Goal: Information Seeking & Learning: Learn about a topic

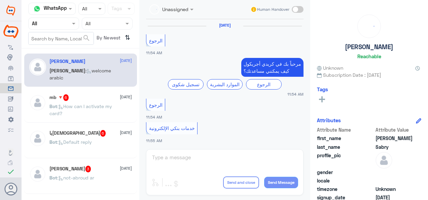
scroll to position [619, 0]
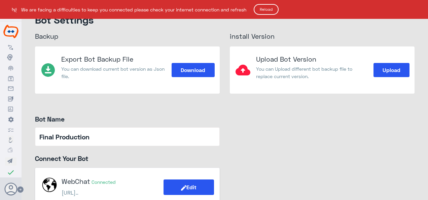
click at [264, 11] on button "Reload" at bounding box center [266, 9] width 25 height 11
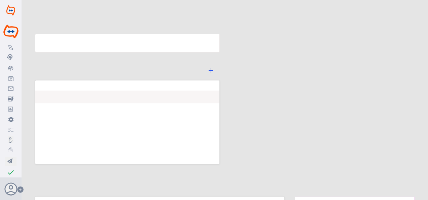
type input "Final Production"
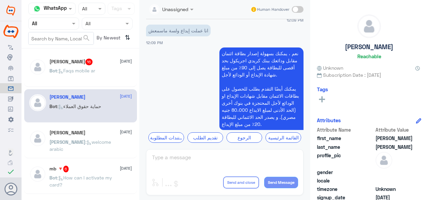
scroll to position [864, 0]
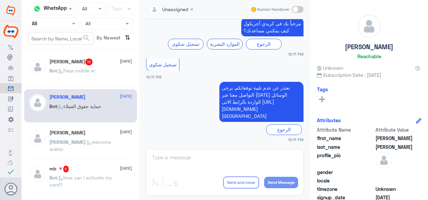
click at [64, 68] on span ": Faqs mobile ar" at bounding box center [76, 71] width 38 height 6
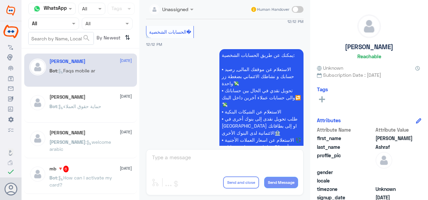
scroll to position [458, 0]
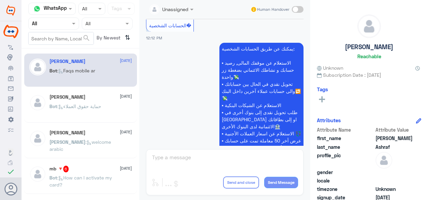
drag, startPoint x: 189, startPoint y: 28, endPoint x: 142, endPoint y: 28, distance: 47.1
click at [142, 28] on div "Unassigned Human Handover 14 Oct 2025 خدمات بنكي الإلكترونية 12:11 PM اهلاً بك …" at bounding box center [224, 101] width 171 height 202
copy span "الحسابات الشخصية�"
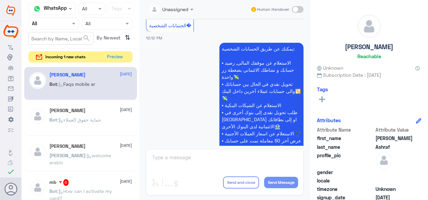
click at [283, 61] on p "يمكنك عن طريق الحسابات الشخصية: ▪ الاستعلام عن موقفك المالى, رصيد حسابك و نشاطك…" at bounding box center [261, 102] width 84 height 118
drag, startPoint x: 292, startPoint y: 52, endPoint x: 265, endPoint y: 54, distance: 26.7
click at [294, 53] on p "يمكنك عن طريق الحسابات الشخصية: ▪ الاستعلام عن موقفك المالى, رصيد حسابك و نشاطك…" at bounding box center [261, 102] width 84 height 118
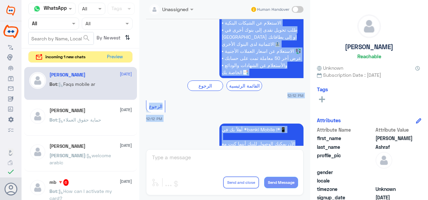
scroll to position [567, 0]
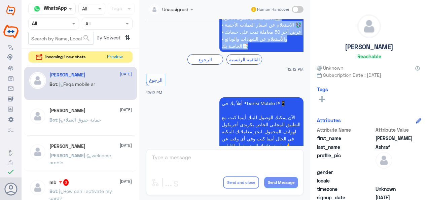
drag, startPoint x: 218, startPoint y: 52, endPoint x: 287, endPoint y: 63, distance: 69.8
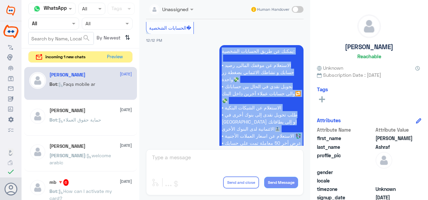
scroll to position [466, 0]
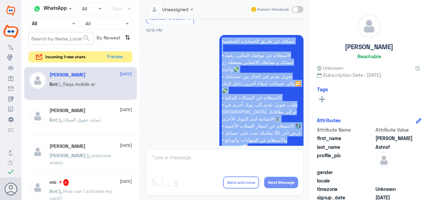
copy p "يمكنك عن طريق الحسابات الشخصية: ▪ الاستعلام عن موقفك المالى, رصيد حسابك و نشاطك…"
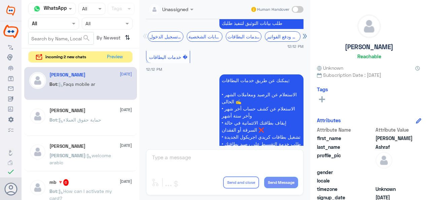
scroll to position [869, 0]
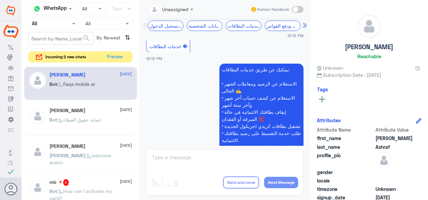
drag, startPoint x: 187, startPoint y: 54, endPoint x: 142, endPoint y: 54, distance: 45.4
click at [142, 54] on div "Unassigned Human Handover 14 Oct 2025 خدمات بنكي الإلكترونية 12:11 PM اهلاً بك …" at bounding box center [224, 101] width 171 height 202
copy span "خدمات البطاقات �"
click at [290, 83] on p "يمكنك عن طريق خدمات البطاقات: • الاستعلام عن الرصيد ومعاملات الشهر الحالى ✍️ • …" at bounding box center [261, 137] width 84 height 146
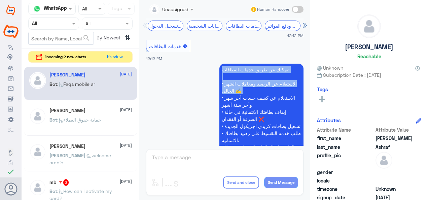
drag, startPoint x: 290, startPoint y: 81, endPoint x: 202, endPoint y: 113, distance: 93.9
click at [202, 113] on app-msgs-text "يمكنك عن طريق خدمات البطاقات: • الاستعلام عن الرصيد ومعاملات الشهر الحالى ✍️ • …" at bounding box center [224, 137] width 157 height 147
drag, startPoint x: 202, startPoint y: 113, endPoint x: 293, endPoint y: 89, distance: 93.8
click at [293, 89] on p "يمكنك عن طريق خدمات البطاقات: • الاستعلام عن الرصيد ومعاملات الشهر الحالى ✍️ • …" at bounding box center [261, 137] width 84 height 146
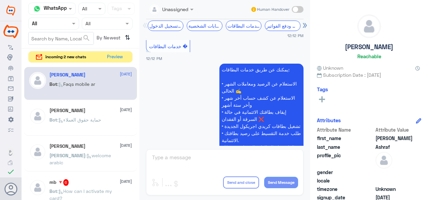
click at [258, 84] on p "يمكنك عن طريق خدمات البطاقات: • الاستعلام عن الرصيد ومعاملات الشهر الحالى ✍️ • …" at bounding box center [261, 137] width 84 height 146
click at [241, 82] on p "يمكنك عن طريق خدمات البطاقات: • الاستعلام عن الرصيد ومعاملات الشهر الحالى ✍️ • …" at bounding box center [261, 137] width 84 height 146
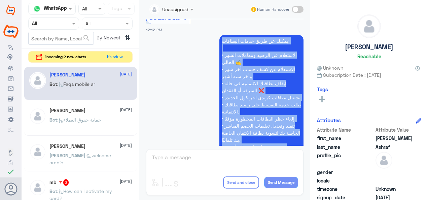
scroll to position [898, 0]
copy div "يمكنك عن طريق خدمات البطاقات: • الاستعلام عن الرصيد ومعاملات الشهر الحالى ✍️ • …"
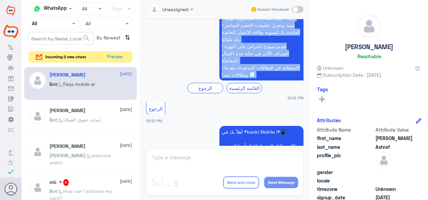
scroll to position [864, 0]
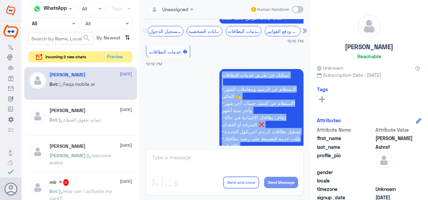
click at [278, 90] on p "يمكنك عن طريق خدمات البطاقات: • الاستعلام عن الرصيد ومعاملات الشهر الحالى ✍️ • …" at bounding box center [261, 142] width 84 height 146
click at [262, 88] on p "يمكنك عن طريق خدمات البطاقات: • الاستعلام عن الرصيد ومعاملات الشهر الحالى ✍️ • …" at bounding box center [261, 142] width 84 height 146
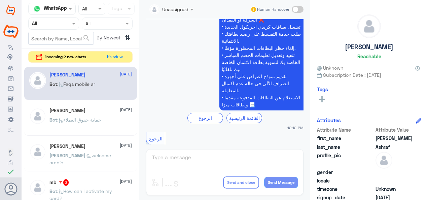
scroll to position [986, 0]
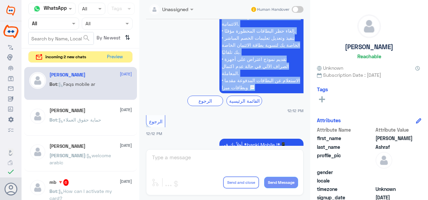
drag, startPoint x: 220, startPoint y: 83, endPoint x: 290, endPoint y: 97, distance: 71.3
click at [290, 93] on p "يمكنك عن طريق خدمات البطاقات: • الاستعلام عن الرصيد ومعاملات الشهر الحالى ✍️ • …" at bounding box center [261, 20] width 84 height 146
copy p "يمكنك عن طريق خدمات البطاقات: • الاستعلام عن الرصيد ومعاملات الشهر الحالى ✍️ • …"
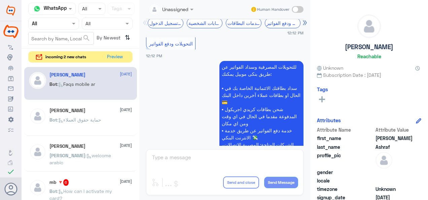
scroll to position [1322, 0]
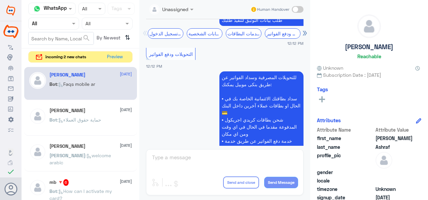
drag, startPoint x: 195, startPoint y: 63, endPoint x: 145, endPoint y: 66, distance: 50.5
click at [145, 66] on div "14 Oct 2025 خدمات بنكي الإلكترونية 12:11 PM اهلاً بك في *الخدمات الألكترونية!* …" at bounding box center [225, 82] width 164 height 127
copy span "التحويلات ودفع الفواتير"
click at [292, 89] on p "للتحويلات المصرفية وسداد الفواتير عن طريق بنكى موبيل يمكنك: ▪ سداد بطاقتك الائت…" at bounding box center [261, 144] width 84 height 146
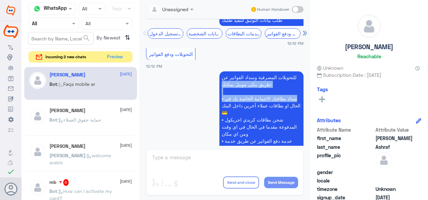
drag, startPoint x: 295, startPoint y: 89, endPoint x: 207, endPoint y: 113, distance: 91.4
click at [205, 115] on app-msgs-text "للتحويلات المصرفية وسداد الفواتير عن طريق بنكى موبيل يمكنك: ▪ سداد بطاقتك الائت…" at bounding box center [224, 144] width 157 height 147
drag, startPoint x: 207, startPoint y: 113, endPoint x: 280, endPoint y: 104, distance: 73.6
click at [280, 104] on p "للتحويلات المصرفية وسداد الفواتير عن طريق بنكى موبيل يمكنك: ▪ سداد بطاقتك الائت…" at bounding box center [261, 144] width 84 height 146
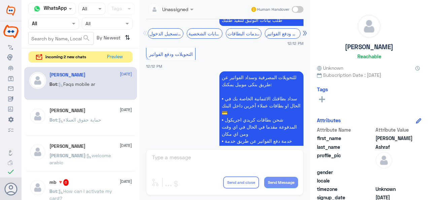
click at [281, 89] on p "للتحويلات المصرفية وسداد الفواتير عن طريق بنكى موبيل يمكنك: ▪ سداد بطاقتك الائت…" at bounding box center [261, 144] width 84 height 146
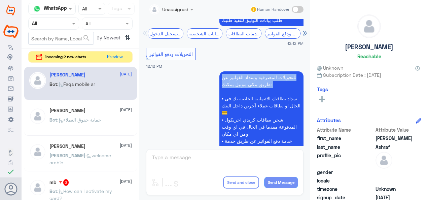
click at [281, 89] on p "للتحويلات المصرفية وسداد الفواتير عن طريق بنكى موبيل يمكنك: ▪ سداد بطاقتك الائت…" at bounding box center [261, 144] width 84 height 146
drag, startPoint x: 281, startPoint y: 89, endPoint x: 256, endPoint y: 104, distance: 29.3
click at [256, 104] on p "للتحويلات المصرفية وسداد الفواتير عن طريق بنكى موبيل يمكنك: ▪ سداد بطاقتك الائت…" at bounding box center [261, 144] width 84 height 146
click at [225, 93] on p "للتحويلات المصرفية وسداد الفواتير عن طريق بنكى موبيل يمكنك: ▪ سداد بطاقتك الائت…" at bounding box center [261, 144] width 84 height 146
click at [222, 92] on p "للتحويلات المصرفية وسداد الفواتير عن طريق بنكى موبيل يمكنك: ▪ سداد بطاقتك الائت…" at bounding box center [261, 144] width 84 height 146
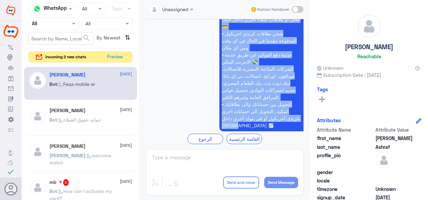
scroll to position [1416, 0]
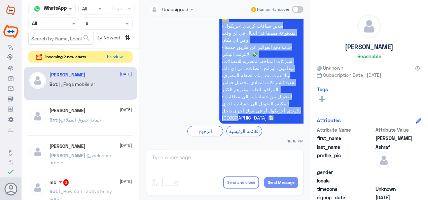
drag, startPoint x: 220, startPoint y: 88, endPoint x: 251, endPoint y: 128, distance: 50.0
click at [251, 123] on p "للتحويلات المصرفية وسداد الفواتير عن طريق بنكى موبيل يمكنك: ▪ سداد بطاقتك الائت…" at bounding box center [261, 50] width 84 height 146
copy p "للتحويلات المصرفية وسداد الفواتير عن طريق بنكى موبيل يمكنك: ▪ سداد بطاقتك الائت…"
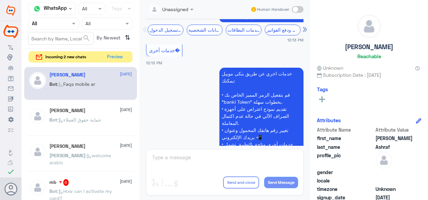
scroll to position [1753, 0]
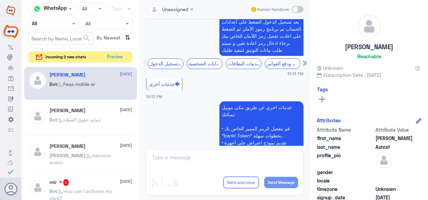
drag, startPoint x: 178, startPoint y: 93, endPoint x: 149, endPoint y: 98, distance: 29.4
click at [146, 90] on div "خدمات أخرى�" at bounding box center [164, 84] width 36 height 12
copy span "خدمات أخرى�"
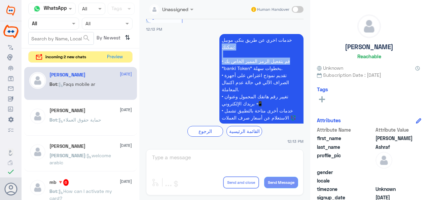
drag, startPoint x: 291, startPoint y: 50, endPoint x: 211, endPoint y: 79, distance: 85.1
click at [211, 80] on app-msgs-text "خدمات اخري عن طريق بنكى موبيل يمكنك: • قم بتفعيل الرمز المميز الخاص بك "banki T…" at bounding box center [224, 79] width 157 height 90
drag, startPoint x: 211, startPoint y: 79, endPoint x: 293, endPoint y: 68, distance: 82.6
click at [293, 68] on p "خدمات اخري عن طريق بنكى موبيل يمكنك: • قم بتفعيل الرمز المميز الخاص بك "banki T…" at bounding box center [261, 78] width 84 height 89
click at [221, 50] on p "خدمات اخري عن طريق بنكى موبيل يمكنك: • قم بتفعيل الرمز المميز الخاص بك "banki T…" at bounding box center [261, 78] width 84 height 89
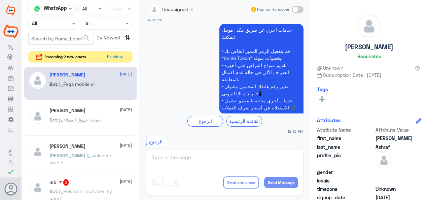
scroll to position [1863, 0]
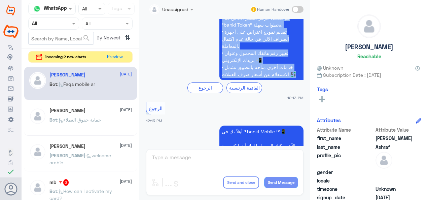
drag, startPoint x: 229, startPoint y: 50, endPoint x: 293, endPoint y: 88, distance: 75.1
click at [293, 80] on p "خدمات اخري عن طريق بنكى موبيل يمكنك: • قم بتفعيل الرمز المميز الخاص بك "banki T…" at bounding box center [261, 35] width 84 height 89
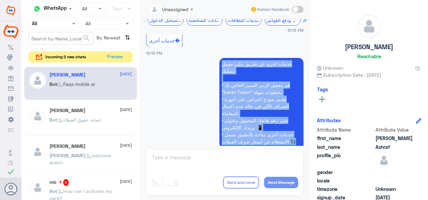
scroll to position [1830, 0]
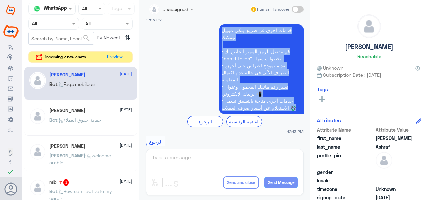
copy p "خدمات اخري عن طريق بنكى موبيل يمكنك: • قم بتفعيل الرمز المميز الخاص بك "banki T…"
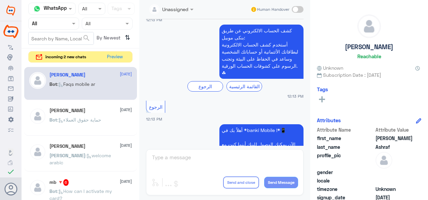
scroll to position [2200, 0]
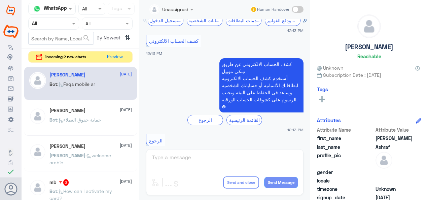
drag, startPoint x: 199, startPoint y: 51, endPoint x: 147, endPoint y: 53, distance: 52.2
click at [147, 47] on div "كشف الحساب الالكتروني" at bounding box center [173, 41] width 55 height 12
drag, startPoint x: 219, startPoint y: 73, endPoint x: 256, endPoint y: 76, distance: 36.5
click at [258, 76] on p "كشف الحساب الالكتروني عن طريق بنكى موبيل: أستخدم كشف الحساب الالكترونية لبطاقات…" at bounding box center [261, 85] width 84 height 54
drag, startPoint x: 256, startPoint y: 76, endPoint x: 219, endPoint y: 73, distance: 36.9
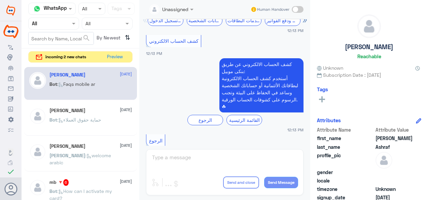
click at [219, 73] on p "كشف الحساب الالكتروني عن طريق بنكى موبيل: أستخدم كشف الحساب الالكترونية لبطاقات…" at bounding box center [261, 85] width 84 height 54
drag, startPoint x: 219, startPoint y: 72, endPoint x: 299, endPoint y: 111, distance: 88.9
click at [299, 111] on p "كشف الحساب الالكتروني عن طريق بنكى موبيل: أستخدم كشف الحساب الالكترونية لبطاقات…" at bounding box center [261, 85] width 84 height 54
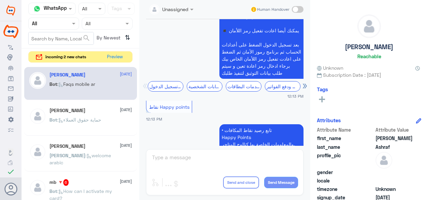
scroll to position [2536, 0]
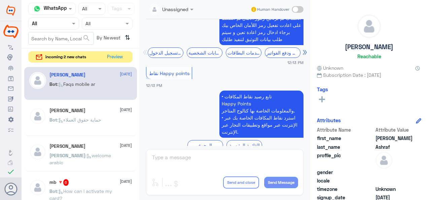
click at [177, 74] on span "نقاط Happy points" at bounding box center [169, 73] width 40 height 6
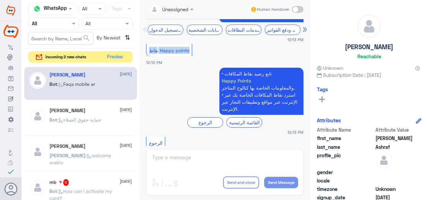
scroll to position [2570, 0]
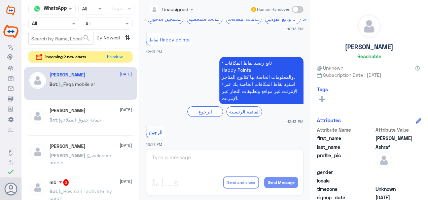
click at [283, 66] on p "• تابع رصيد نقاط المكافات Happy Points والمعلومات الخاصة بها كتالوج المتاجر. • …" at bounding box center [261, 80] width 84 height 47
drag, startPoint x: 281, startPoint y: 65, endPoint x: 221, endPoint y: 65, distance: 60.6
click at [221, 65] on p "• تابع رصيد نقاط المكافات Happy Points والمعلومات الخاصة بها كتالوج المتاجر. • …" at bounding box center [261, 80] width 84 height 47
drag, startPoint x: 221, startPoint y: 65, endPoint x: 201, endPoint y: 71, distance: 21.1
click at [201, 71] on app-msgs-text "• تابع رصيد نقاط المكافات Happy Points والمعلومات الخاصة بها كتالوج المتاجر. • …" at bounding box center [224, 81] width 157 height 48
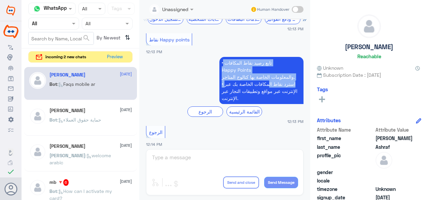
drag, startPoint x: 220, startPoint y: 62, endPoint x: 260, endPoint y: 82, distance: 44.4
click at [261, 83] on p "• تابع رصيد نقاط المكافات Happy Points والمعلومات الخاصة بها كتالوج المتاجر. • …" at bounding box center [261, 80] width 84 height 47
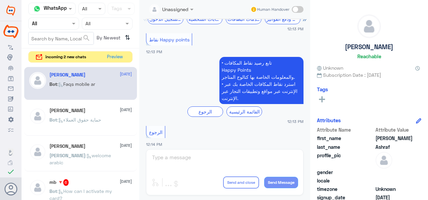
drag, startPoint x: 260, startPoint y: 82, endPoint x: 220, endPoint y: 65, distance: 43.4
click at [220, 65] on p "• تابع رصيد نقاط المكافات Happy Points والمعلومات الخاصة بها كتالوج المتاجر. • …" at bounding box center [261, 80] width 84 height 47
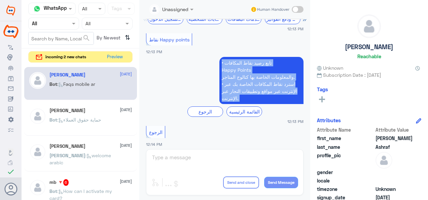
click at [276, 76] on p "• تابع رصيد نقاط المكافات Happy Points والمعلومات الخاصة بها كتالوج المتاجر. • …" at bounding box center [261, 80] width 84 height 47
drag, startPoint x: 220, startPoint y: 62, endPoint x: 295, endPoint y: 104, distance: 86.6
click at [296, 104] on p "• تابع رصيد نقاط المكافات Happy Points والمعلومات الخاصة بها كتالوج المتاجر. • …" at bounding box center [261, 80] width 84 height 47
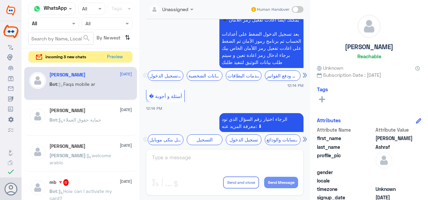
scroll to position [2887, 0]
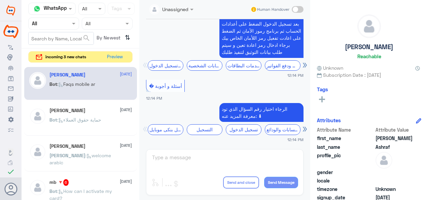
click at [170, 83] on span "� أسئلة و أجوبة" at bounding box center [165, 86] width 33 height 6
drag, startPoint x: 299, startPoint y: 108, endPoint x: 209, endPoint y: 123, distance: 91.4
click at [209, 123] on div "الرجاء اختيار رقم السؤال الذي تود معرفة المزيد عنه: ⬇ تحميل بنكى موبايل التسجيل…" at bounding box center [224, 119] width 157 height 32
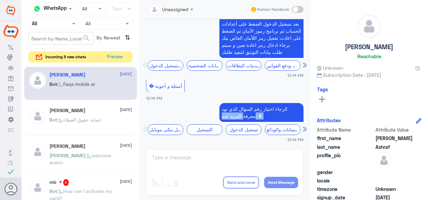
drag, startPoint x: 209, startPoint y: 123, endPoint x: 256, endPoint y: 116, distance: 47.6
click at [256, 116] on p "الرجاء اختيار رقم السؤال الذي تود معرفة المزيد عنه: ⬇" at bounding box center [261, 112] width 84 height 19
drag, startPoint x: 219, startPoint y: 108, endPoint x: 249, endPoint y: 117, distance: 31.6
click at [249, 117] on p "الرجاء اختيار رقم السؤال الذي تود معرفة المزيد عنه: ⬇" at bounding box center [261, 112] width 84 height 19
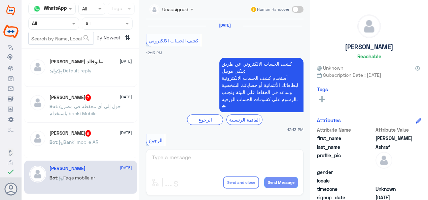
scroll to position [676, 0]
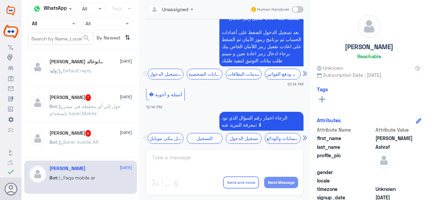
click at [84, 102] on div "[PERSON_NAME] 7 [DATE] Bot : حول إلى أي محفظة فى [GEOGRAPHIC_DATA] باستخدام ban…" at bounding box center [90, 106] width 82 height 25
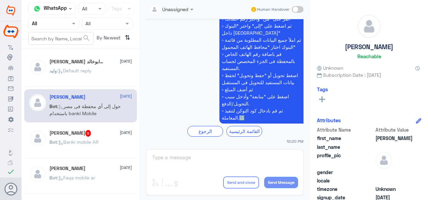
scroll to position [195, 0]
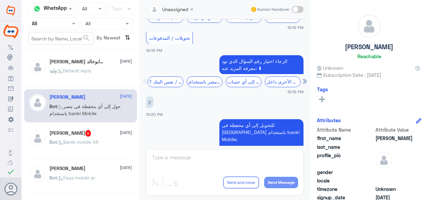
click at [69, 172] on div "[PERSON_NAME] [DATE] Bot : Faqs mobile ar" at bounding box center [90, 178] width 82 height 25
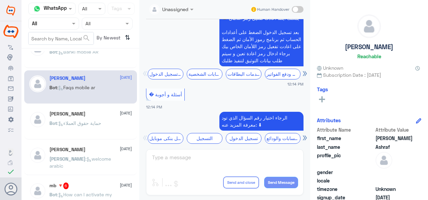
scroll to position [101, 0]
